Goal: Check status: Check status

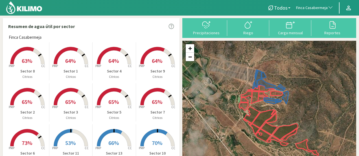
click at [314, 9] on span "Finca Casabermeja" at bounding box center [312, 8] width 32 height 6
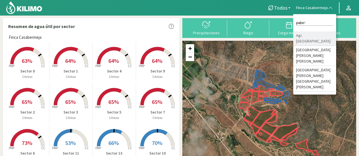
type input "pabe"
click at [313, 36] on li "Agr. [GEOGRAPHIC_DATA]" at bounding box center [314, 38] width 43 height 14
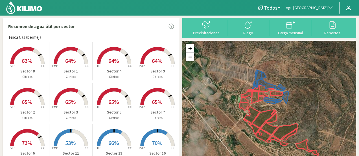
click at [313, 36] on div "Reportes" at bounding box center [332, 28] width 42 height 16
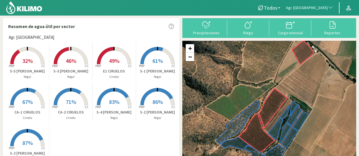
click at [27, 57] on span "32%" at bounding box center [27, 60] width 10 height 7
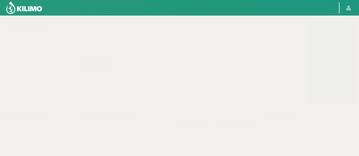
select select "18: Object"
select select "8: Object"
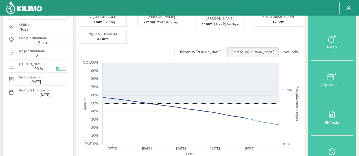
scroll to position [42, 0]
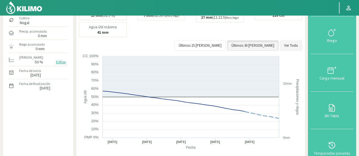
click at [289, 40] on button "Ver Todo" at bounding box center [291, 45] width 22 height 10
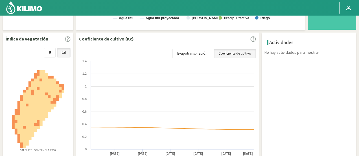
scroll to position [0, 0]
